Goal: Check status

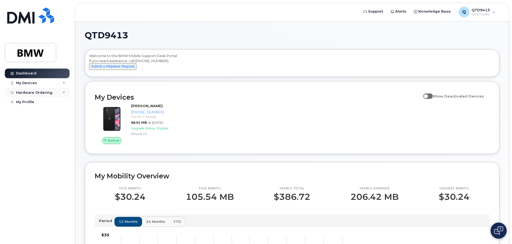
click at [53, 93] on div "Hardware Ordering" at bounding box center [37, 93] width 65 height 10
click at [43, 101] on link "My Orders" at bounding box center [41, 102] width 55 height 10
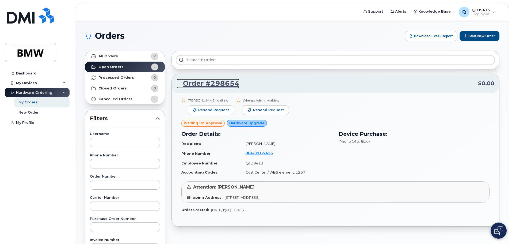
click at [231, 82] on link "Order #298654" at bounding box center [208, 84] width 63 height 10
